Goal: Navigation & Orientation: Find specific page/section

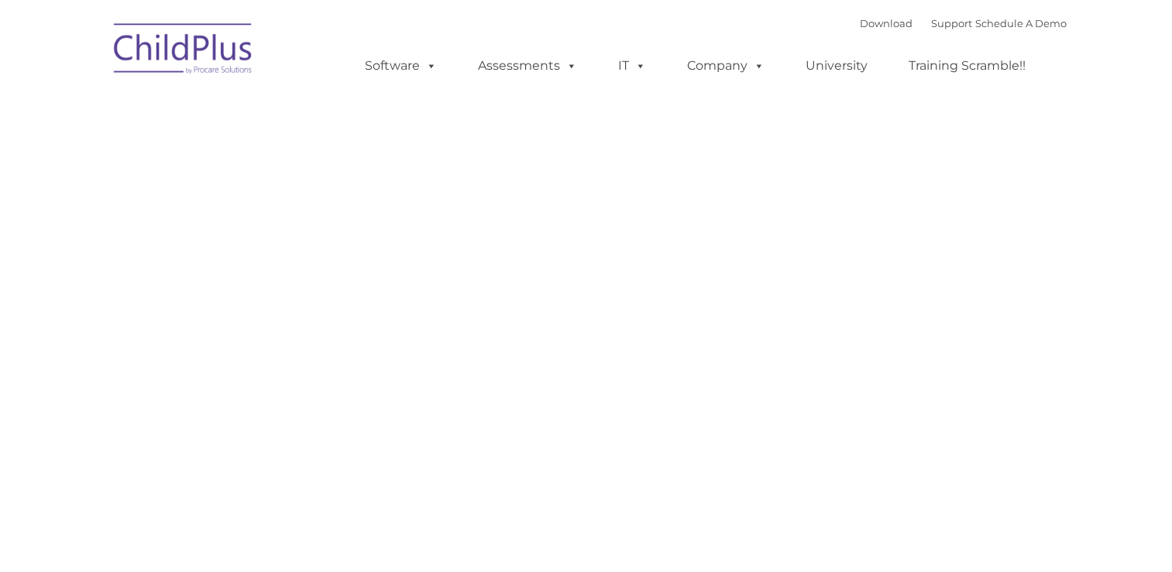
type input ""
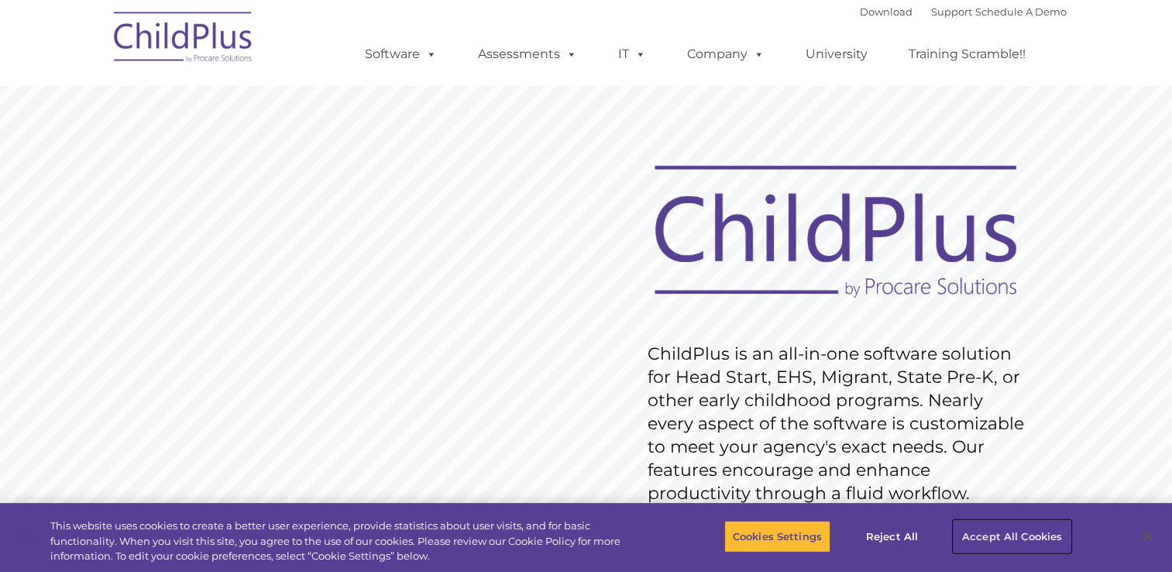
click at [983, 531] on button "Accept All Cookies" at bounding box center [1011, 536] width 117 height 33
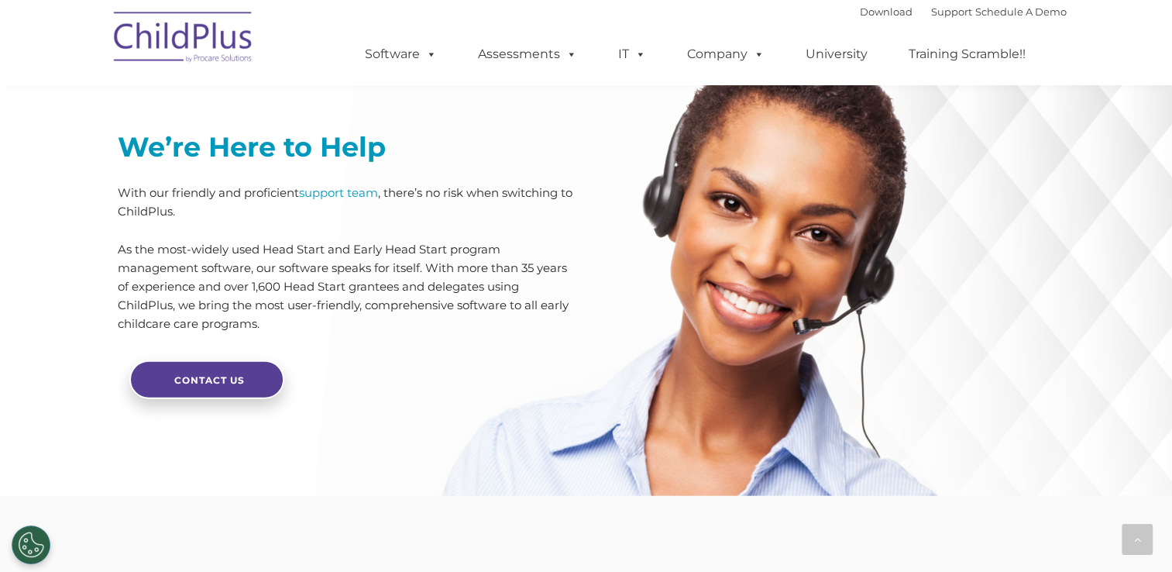
scroll to position [3789, 0]
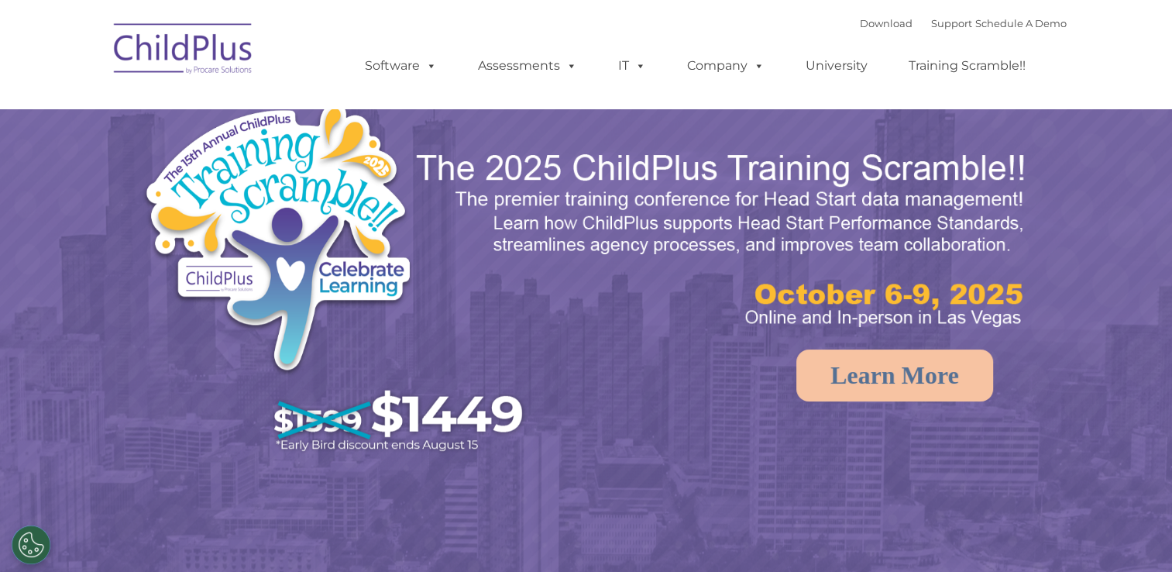
select select "MEDIUM"
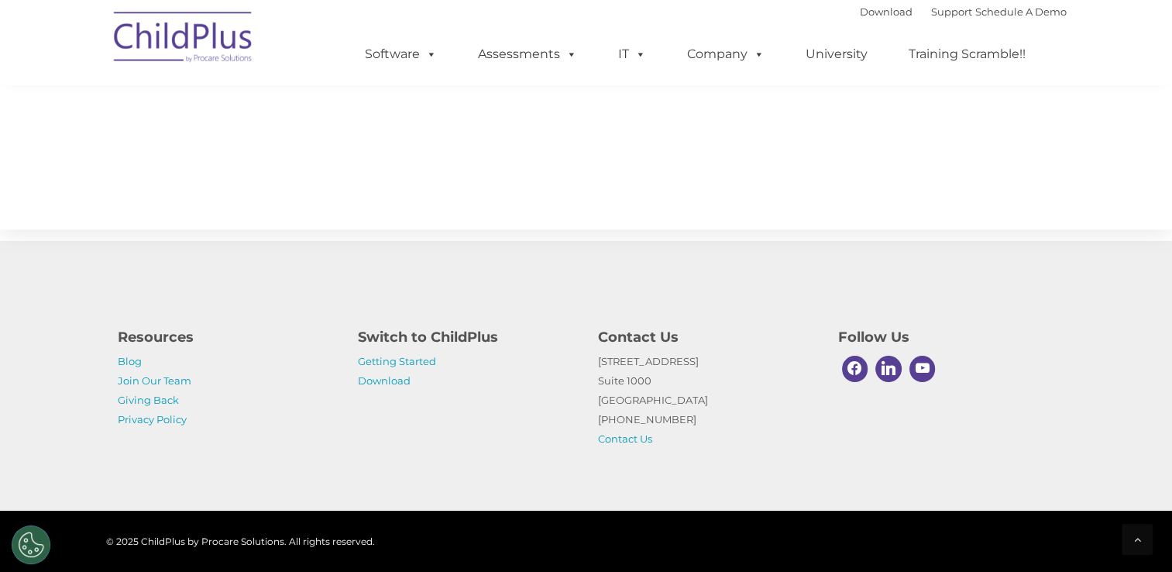
scroll to position [1722, 0]
click at [393, 355] on link "Getting Started" at bounding box center [397, 361] width 78 height 12
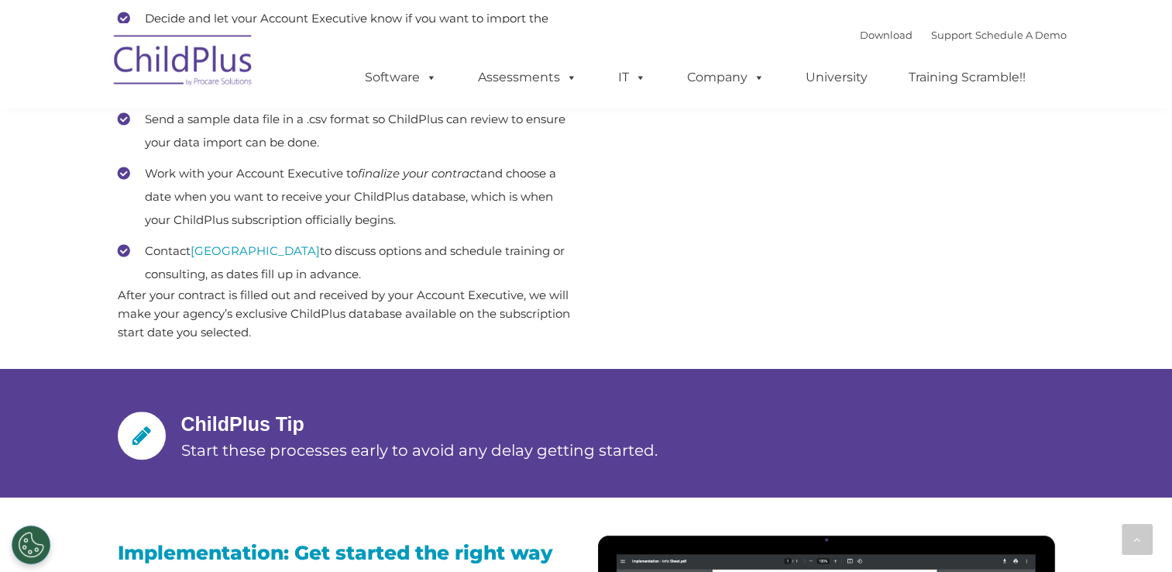
scroll to position [932, 0]
